Goal: Task Accomplishment & Management: Manage account settings

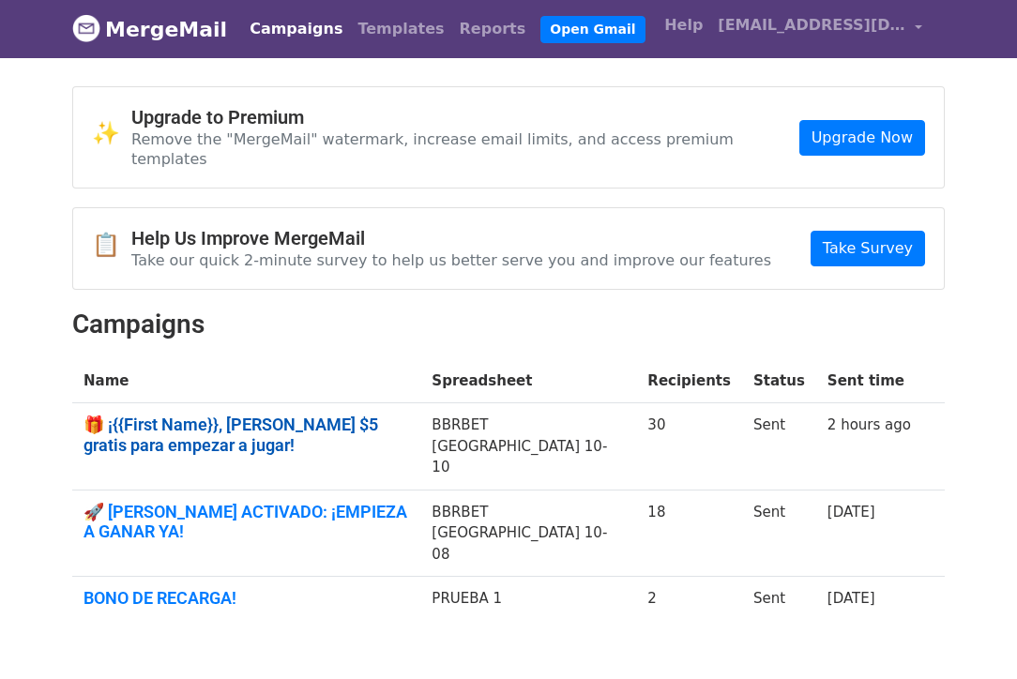
click at [161, 415] on link "🎁 ¡{{First Name}}, [PERSON_NAME] $5 gratis para empezar a jugar!" at bounding box center [247, 435] width 326 height 40
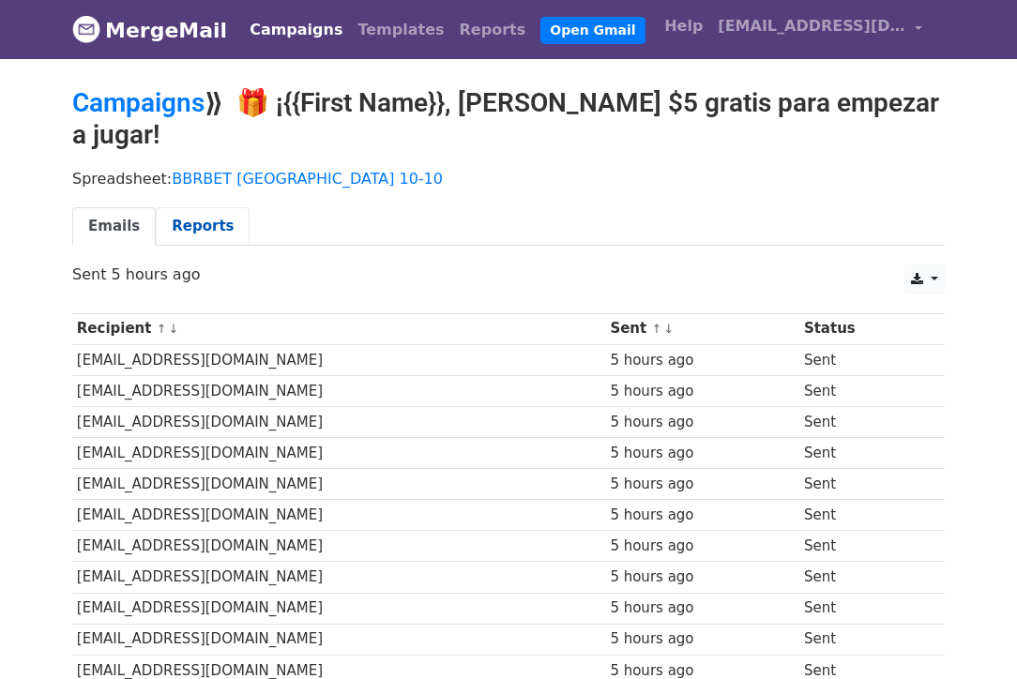
click at [185, 228] on link "Reports" at bounding box center [203, 226] width 94 height 38
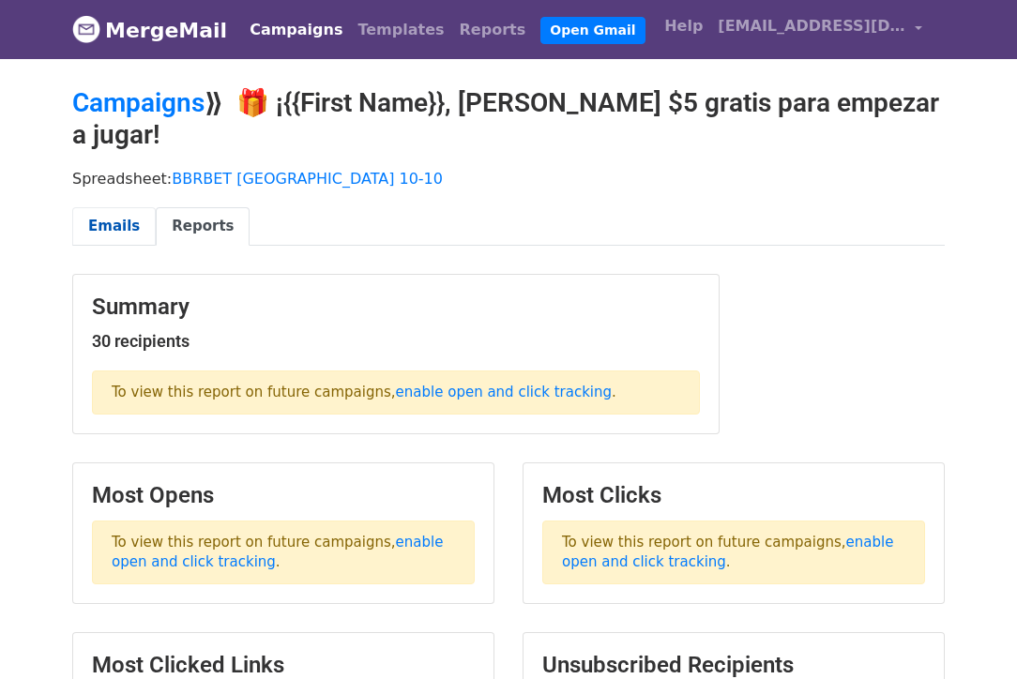
click at [115, 224] on link "Emails" at bounding box center [114, 226] width 84 height 38
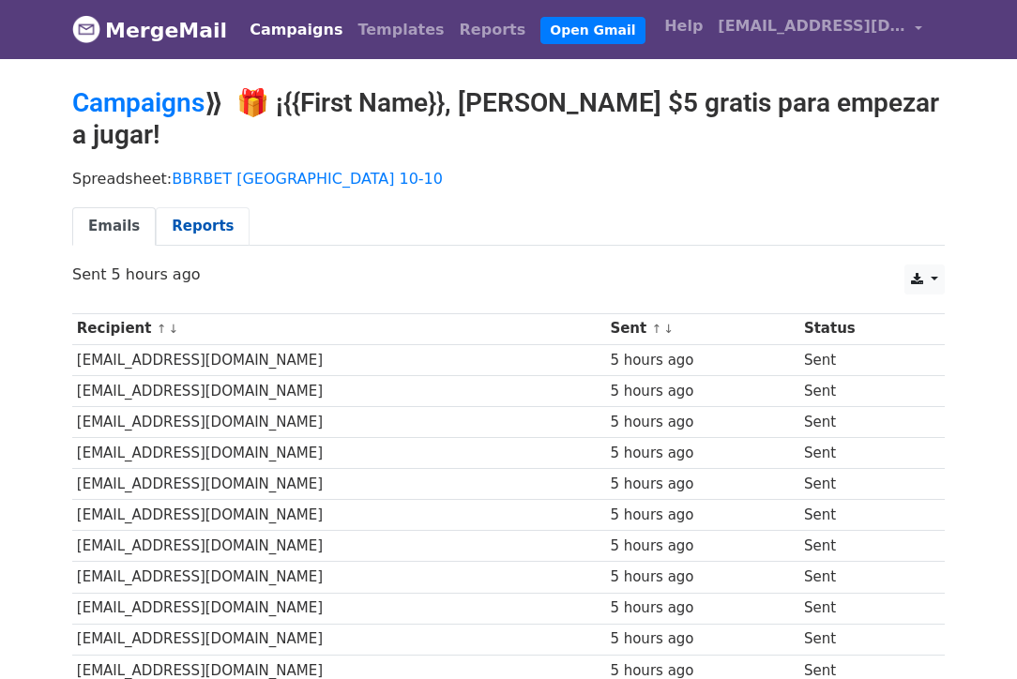
click at [187, 220] on link "Reports" at bounding box center [203, 226] width 94 height 38
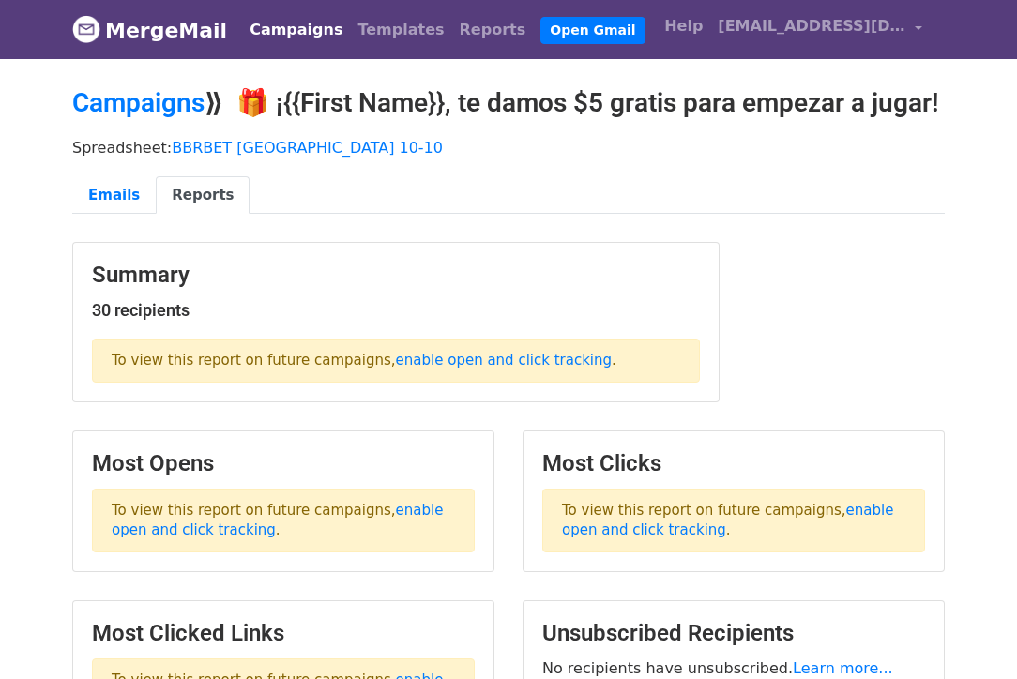
scroll to position [157, 0]
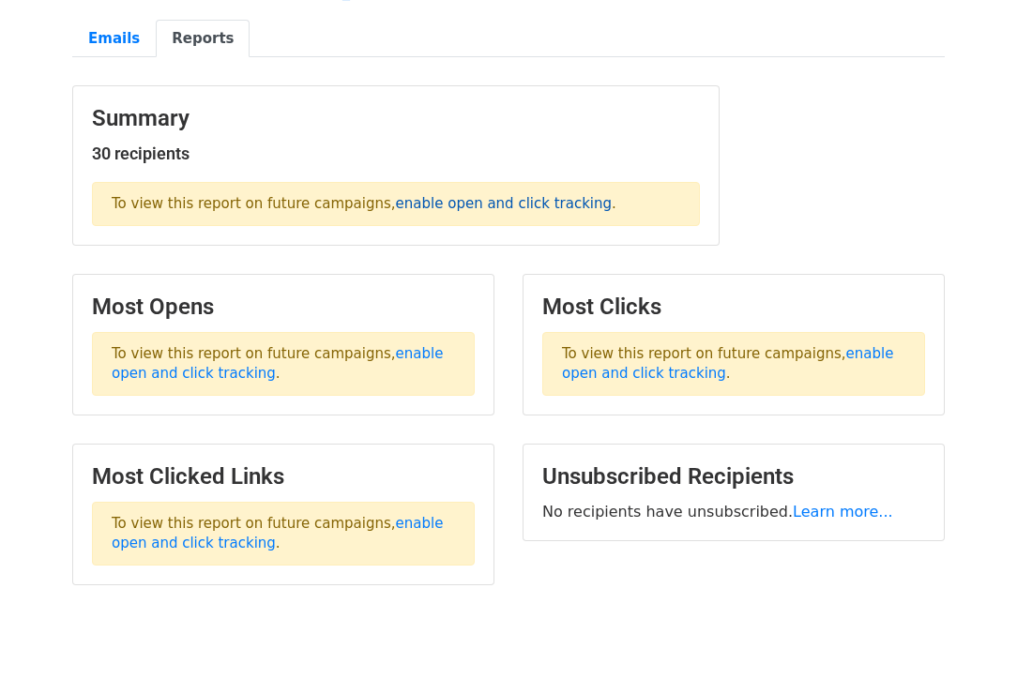
click at [433, 212] on link "enable open and click tracking" at bounding box center [504, 203] width 216 height 17
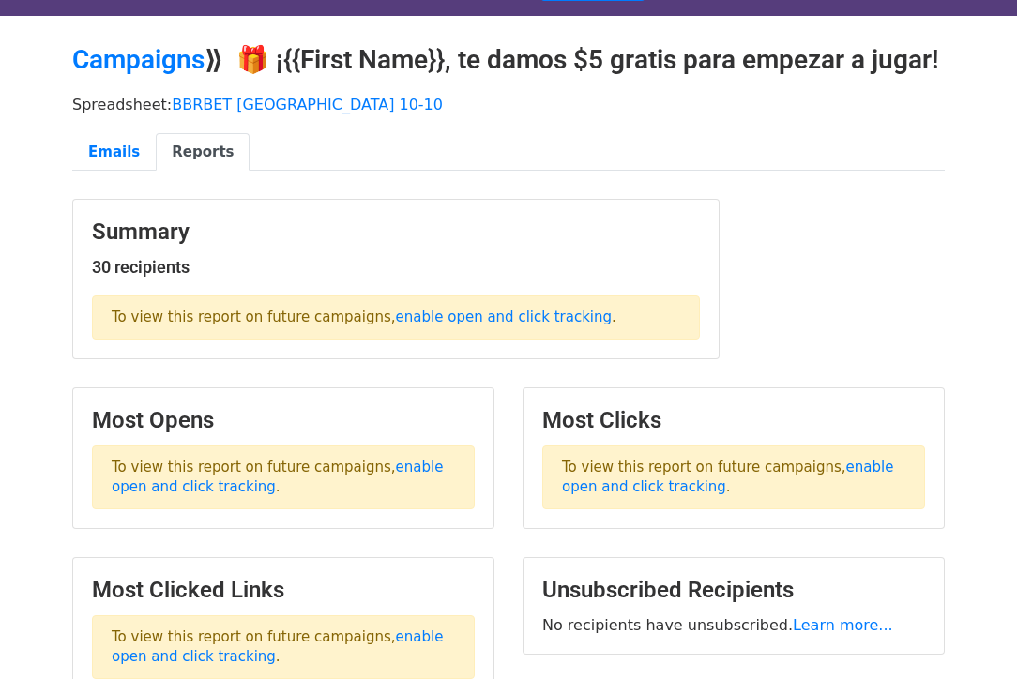
scroll to position [0, 0]
